Goal: Task Accomplishment & Management: Use online tool/utility

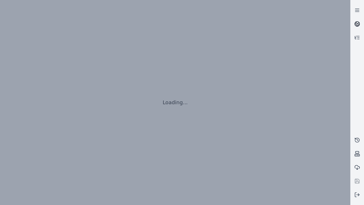
click at [357, 24] on icon at bounding box center [357, 23] width 3 height 2
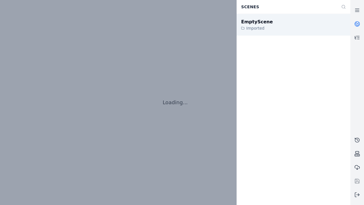
click at [254, 22] on div "EmptyScene" at bounding box center [257, 21] width 32 height 7
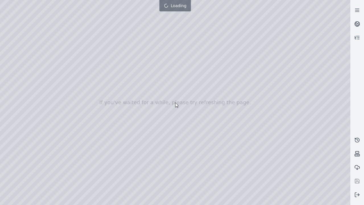
click at [1, 1] on div at bounding box center [175, 102] width 350 height 205
click at [2, 36] on div at bounding box center [175, 102] width 350 height 205
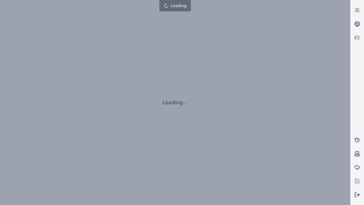
click at [357, 194] on line at bounding box center [358, 194] width 3 height 0
